Goal: Information Seeking & Learning: Check status

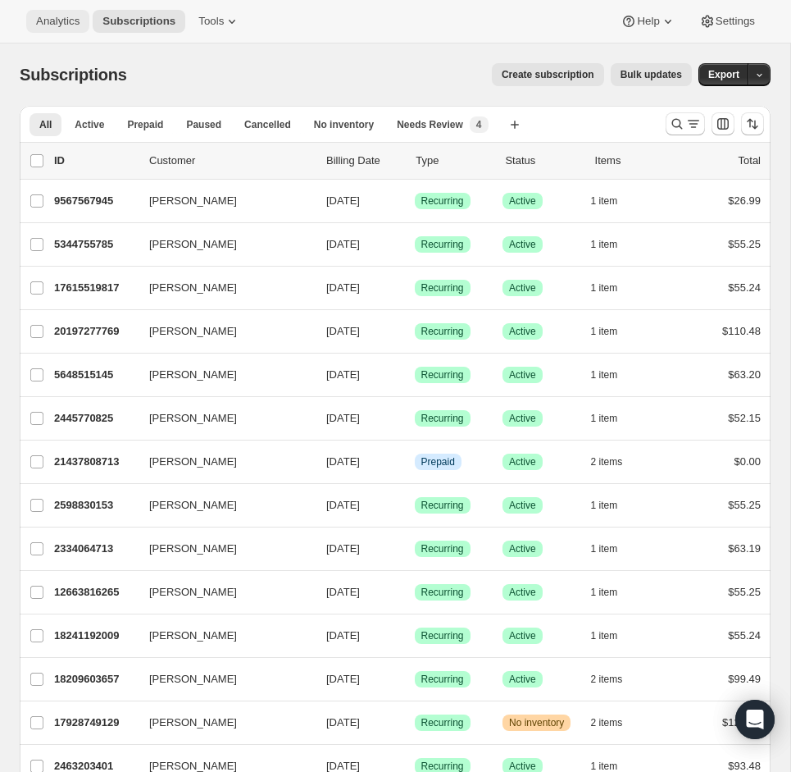
click at [43, 25] on span "Analytics" at bounding box center [57, 21] width 43 height 13
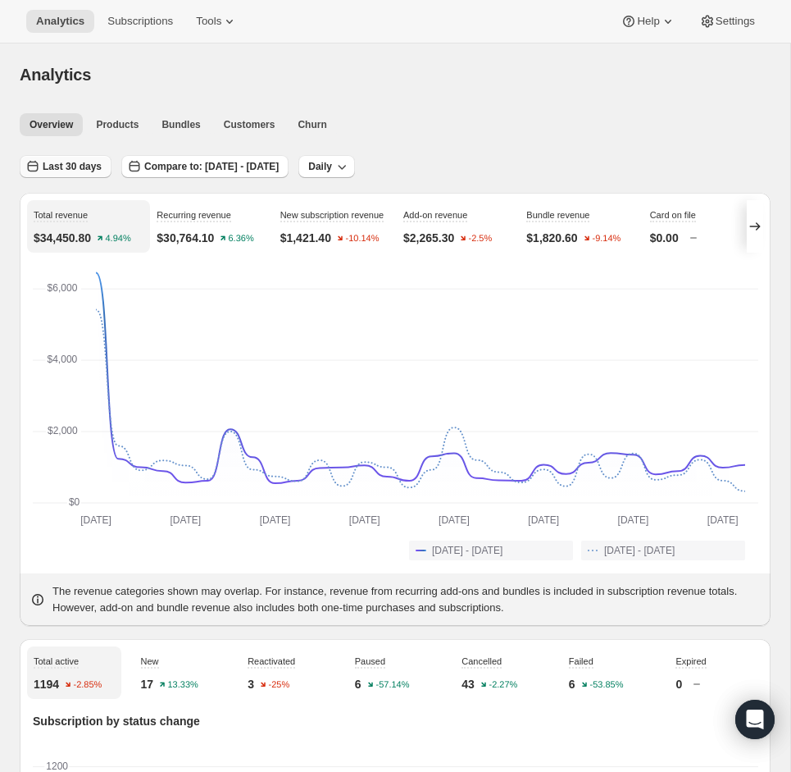
click at [83, 166] on span "Last 30 days" at bounding box center [72, 166] width 59 height 13
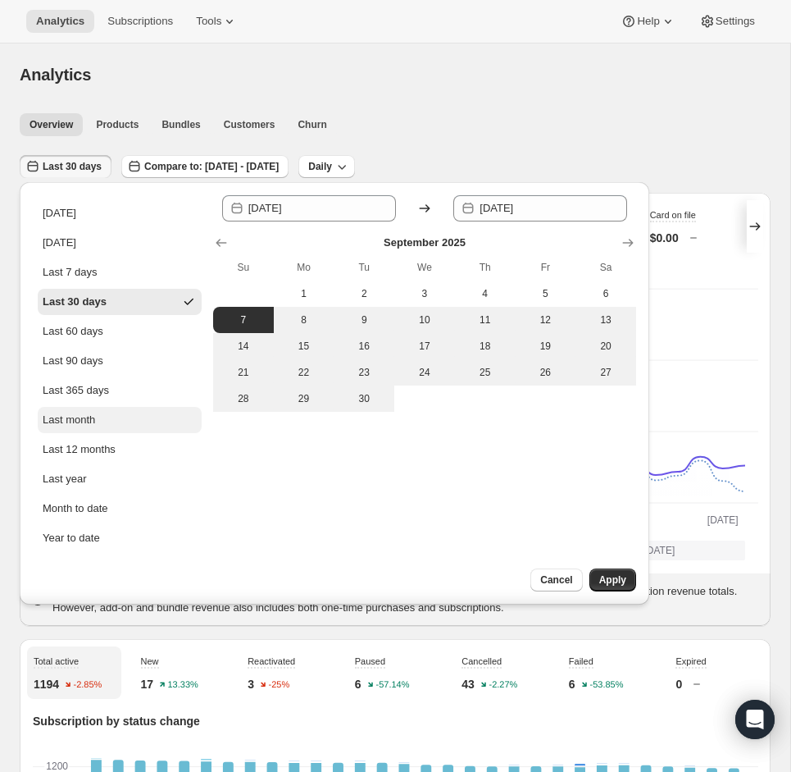
click at [93, 413] on div "Last month" at bounding box center [69, 420] width 52 height 16
type input "[DATE]"
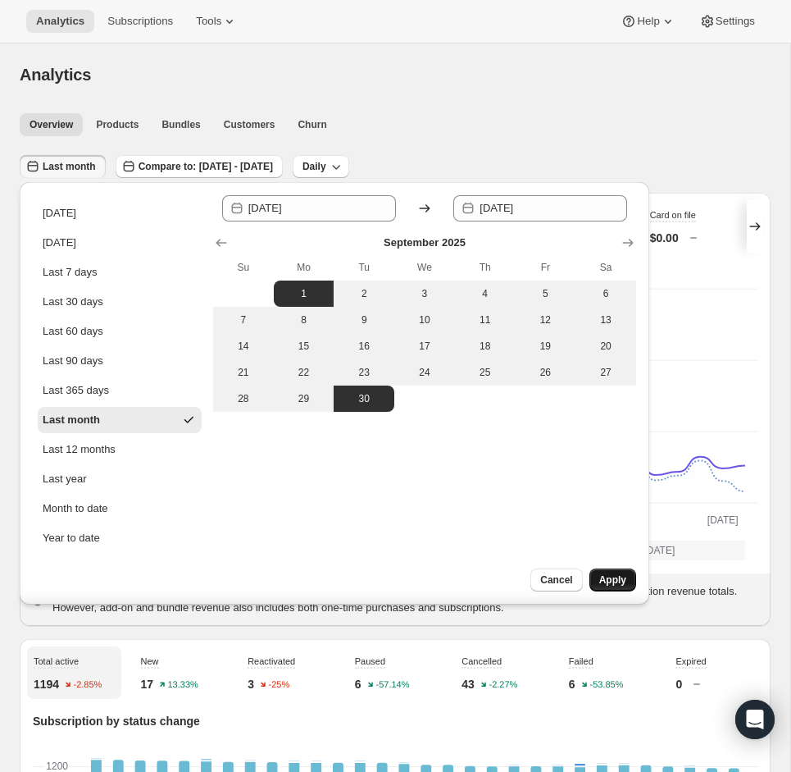
click at [629, 579] on button "Apply" at bounding box center [613, 579] width 47 height 23
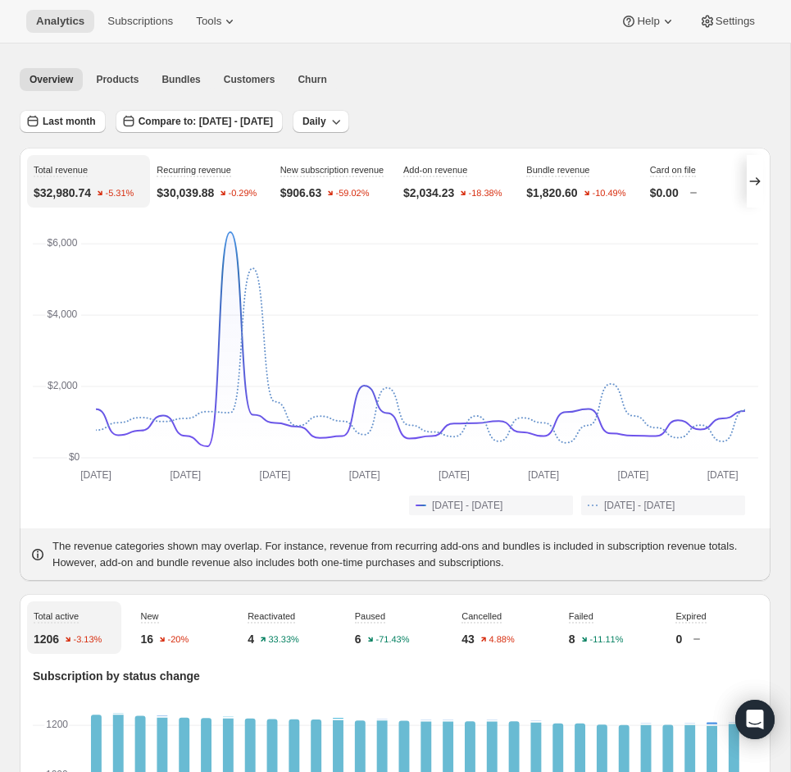
scroll to position [52, 0]
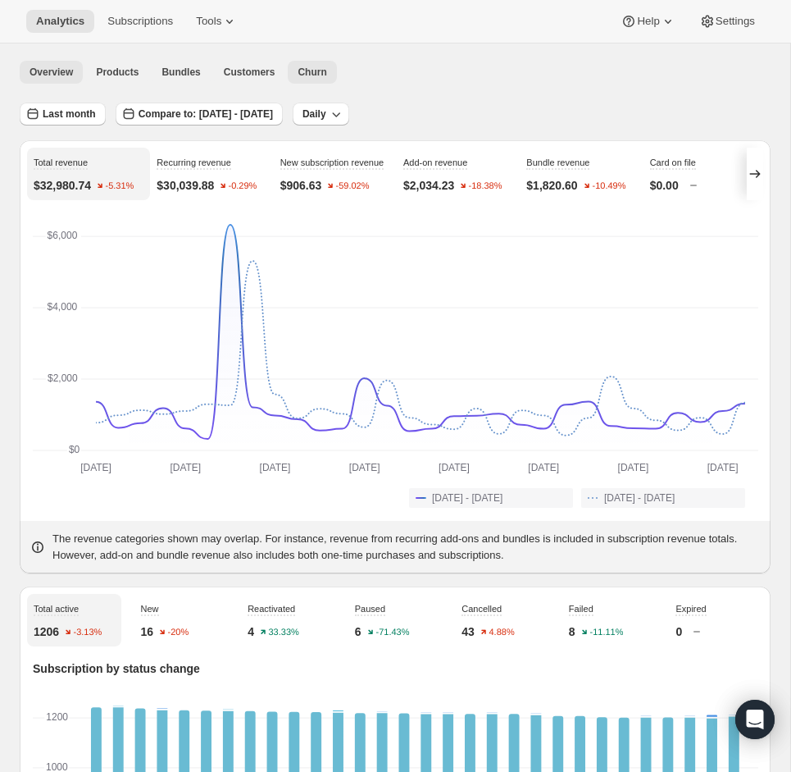
click at [319, 70] on span "Churn" at bounding box center [312, 72] width 29 height 13
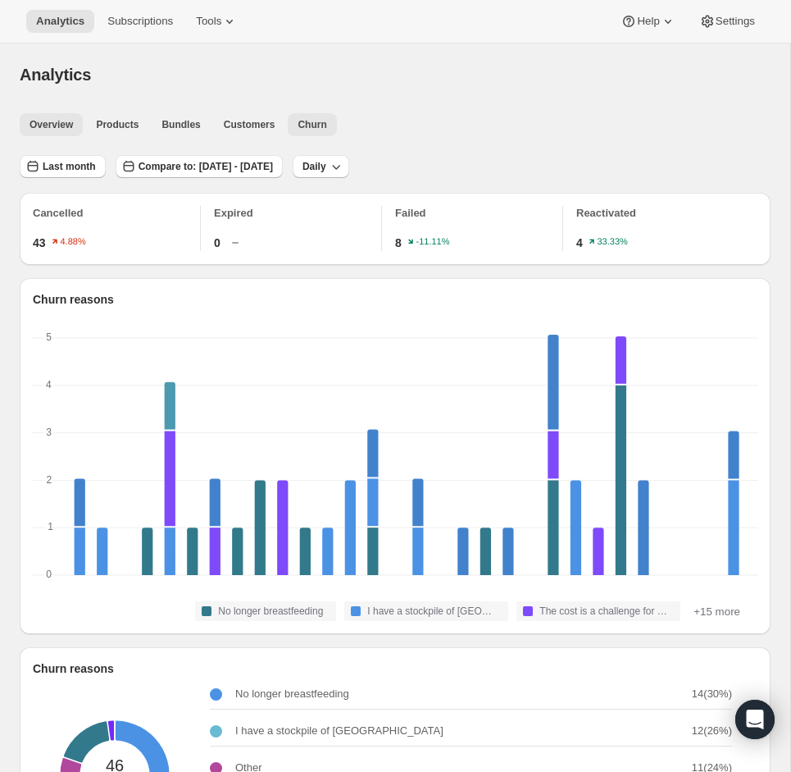
click at [57, 121] on span "Overview" at bounding box center [51, 124] width 43 height 13
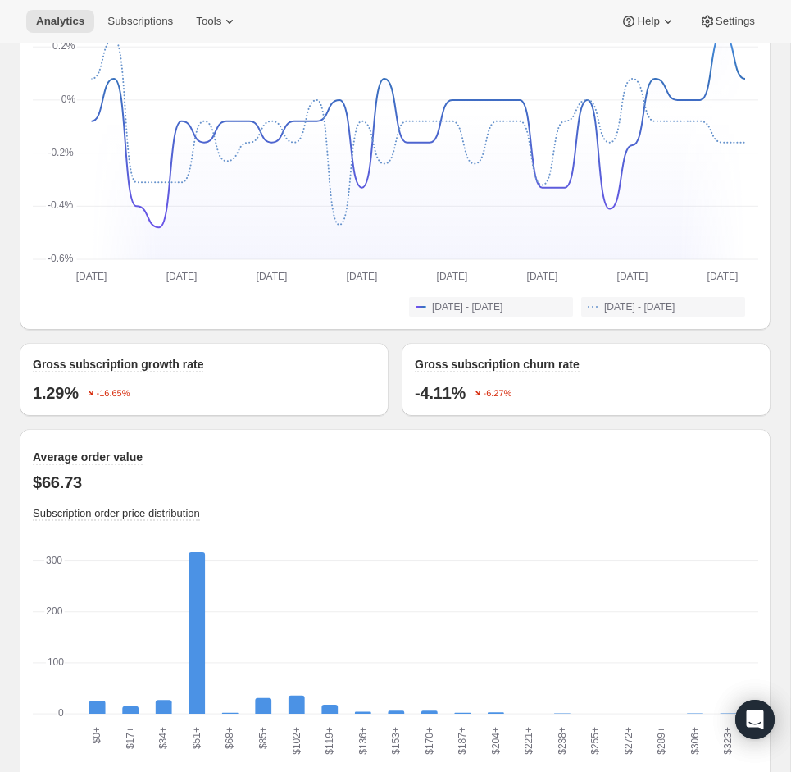
scroll to position [1297, 0]
